Goal: Book appointment/travel/reservation

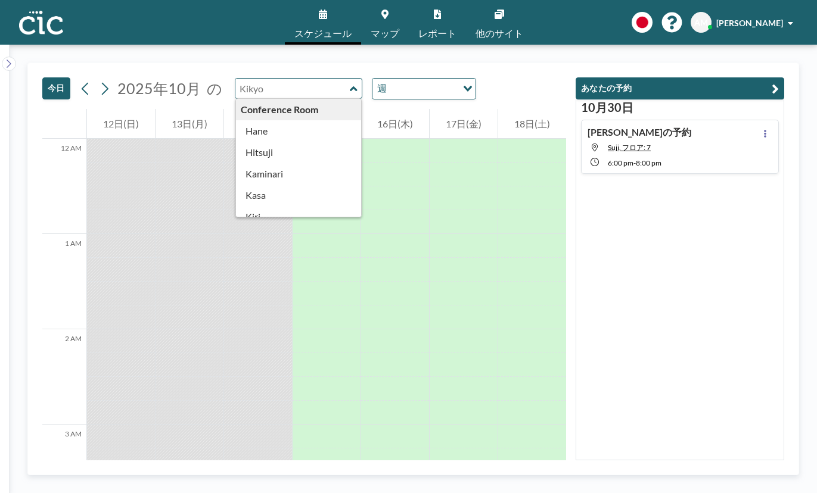
click at [275, 79] on input "text" at bounding box center [292, 89] width 114 height 20
type input "Suji"
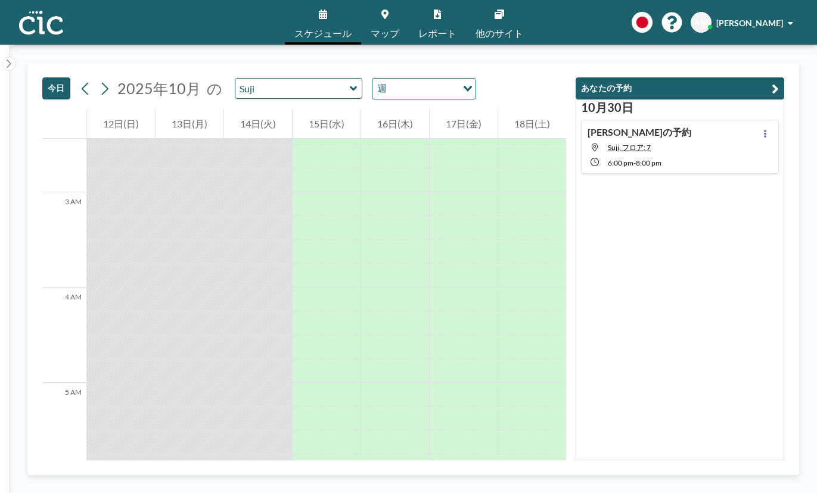
scroll to position [231, 0]
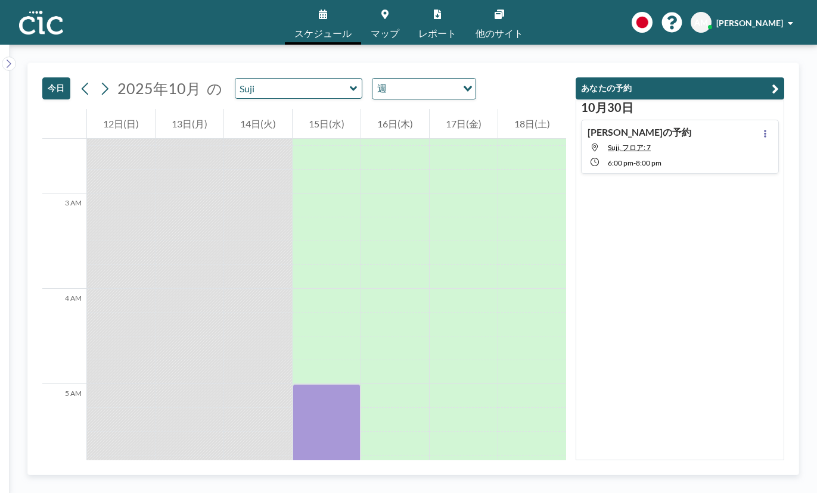
drag, startPoint x: 342, startPoint y: 277, endPoint x: 340, endPoint y: 449, distance: 171.6
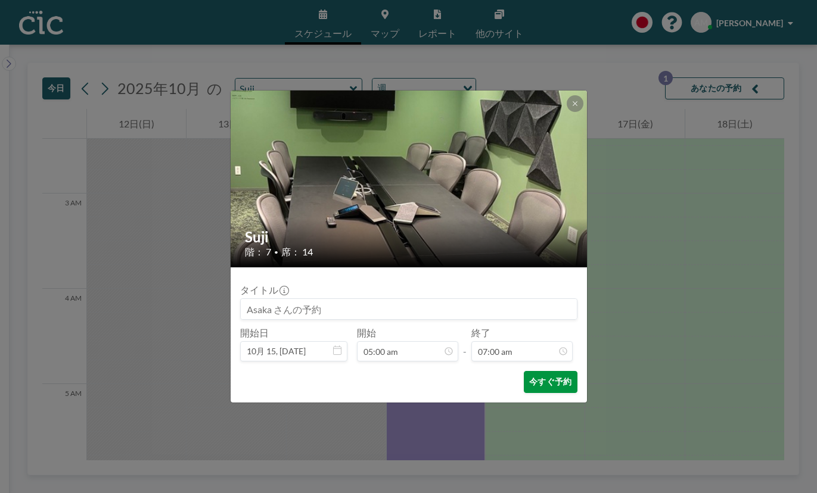
click at [528, 371] on button "今すぐ予約" at bounding box center [550, 382] width 53 height 22
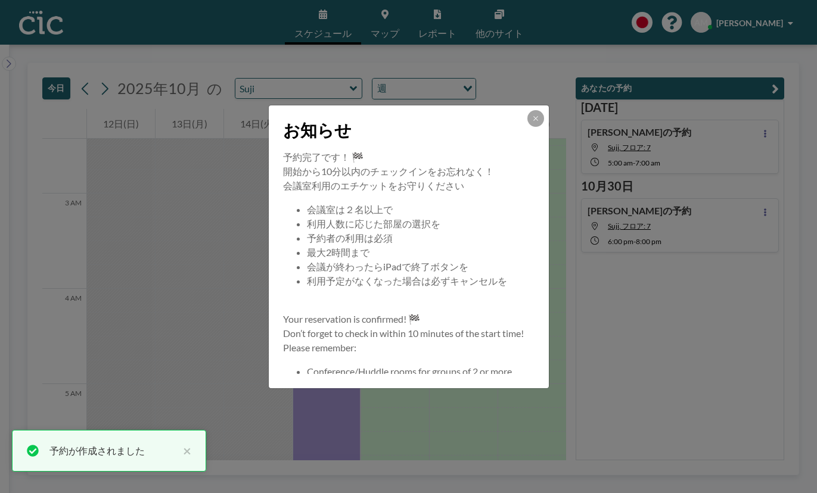
click at [514, 134] on div "お知らせ" at bounding box center [409, 127] width 280 height 45
click at [527, 127] on button at bounding box center [535, 118] width 17 height 17
